Goal: Find specific page/section: Find specific page/section

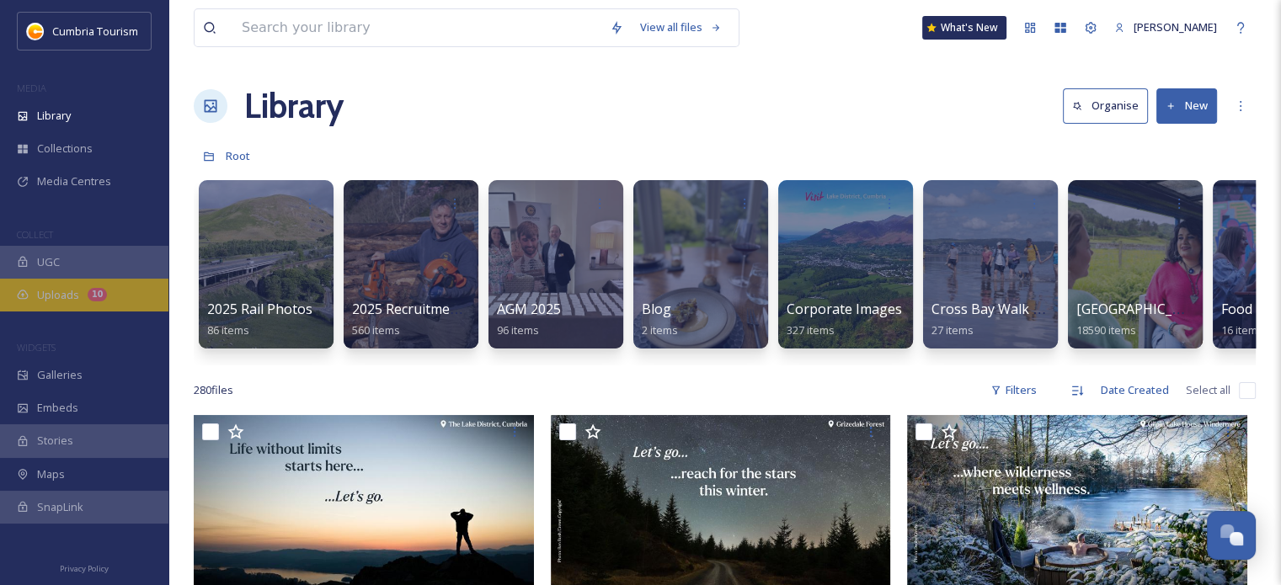
scroll to position [5638, 0]
click at [110, 283] on div "Uploads 10" at bounding box center [84, 295] width 168 height 33
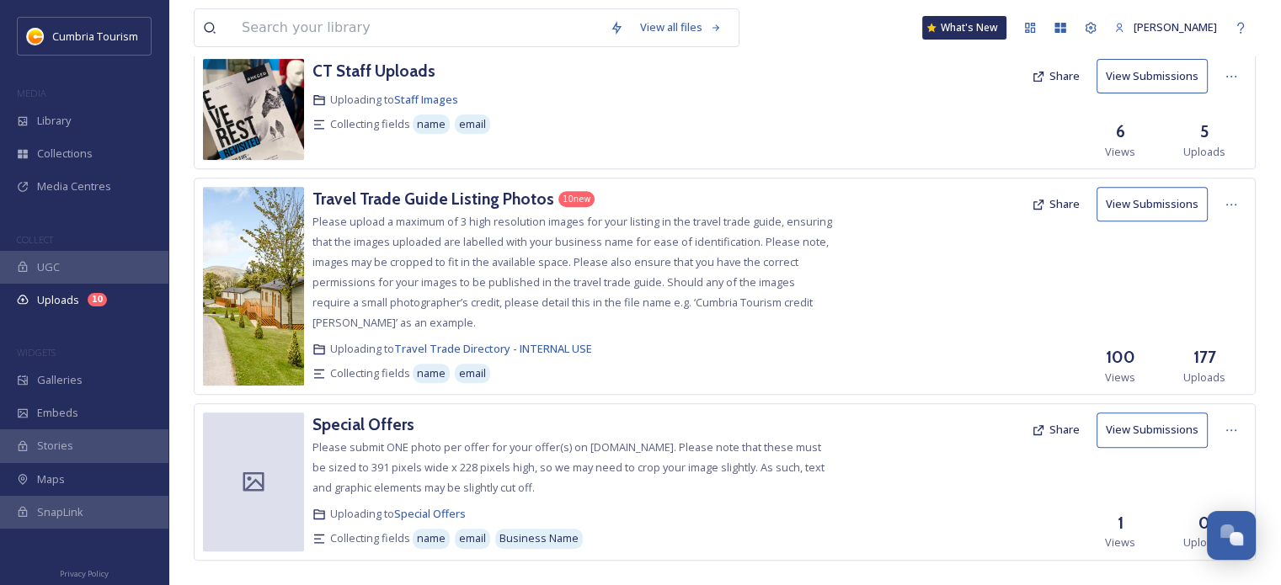
scroll to position [699, 0]
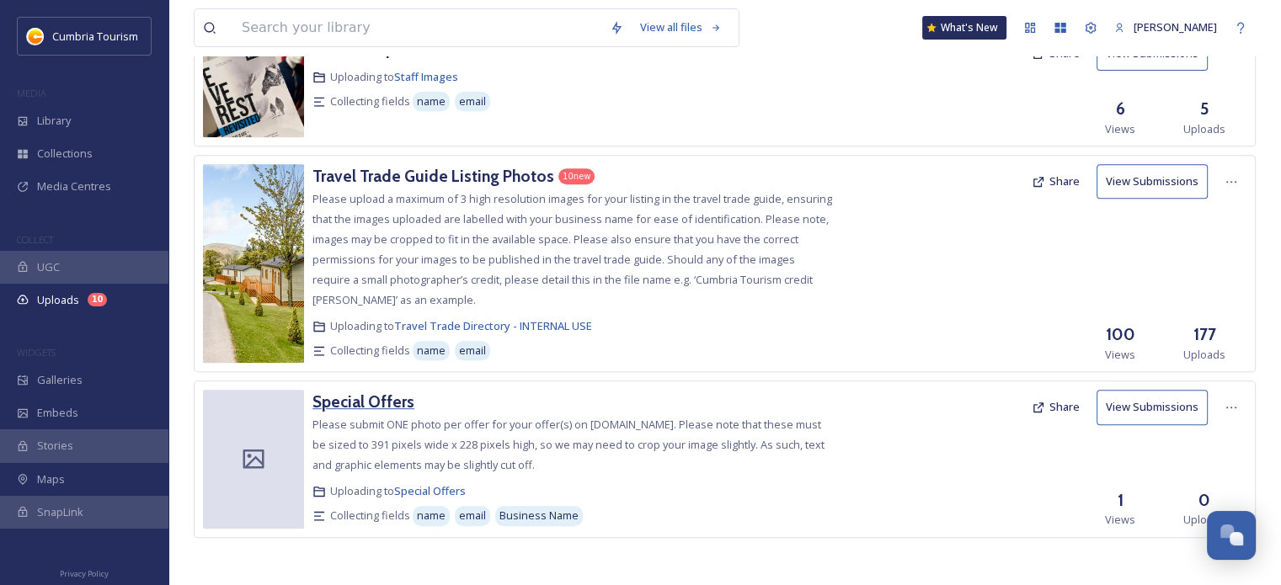
click at [377, 405] on h3 "Special Offers" at bounding box center [363, 402] width 102 height 20
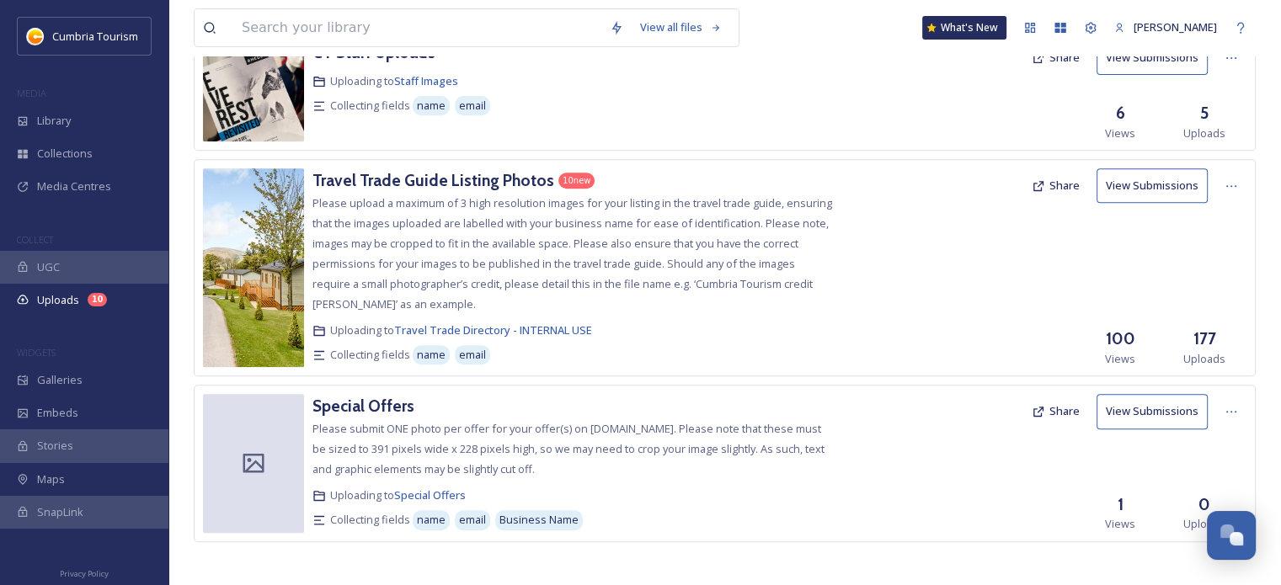
scroll to position [699, 0]
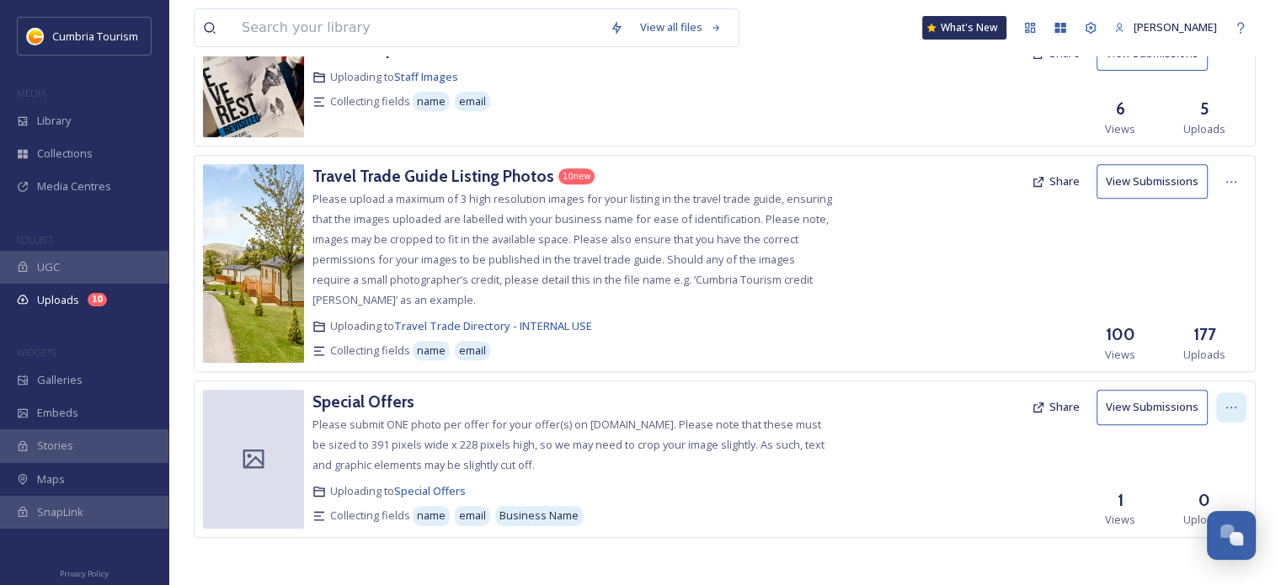
click at [1240, 393] on div at bounding box center [1231, 408] width 30 height 30
click at [1210, 441] on span "View Link" at bounding box center [1213, 444] width 47 height 16
